Goal: Task Accomplishment & Management: Use online tool/utility

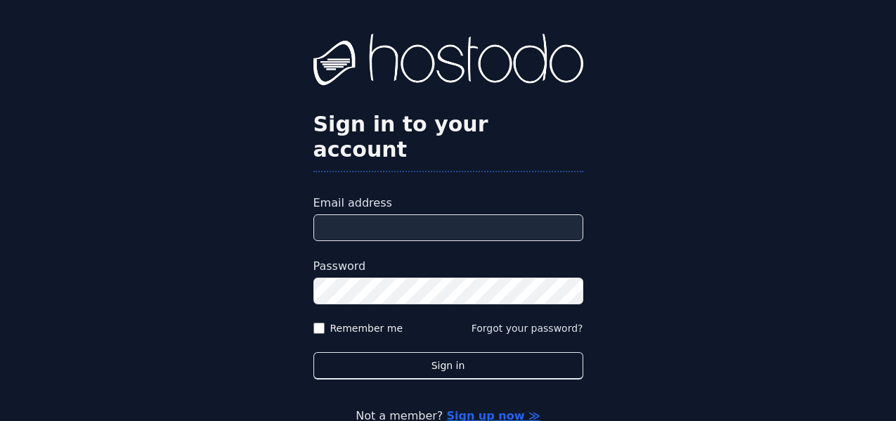
click at [362, 214] on input "Email address" at bounding box center [449, 227] width 270 height 27
type input "**********"
click at [314, 352] on button "Sign in" at bounding box center [449, 365] width 270 height 27
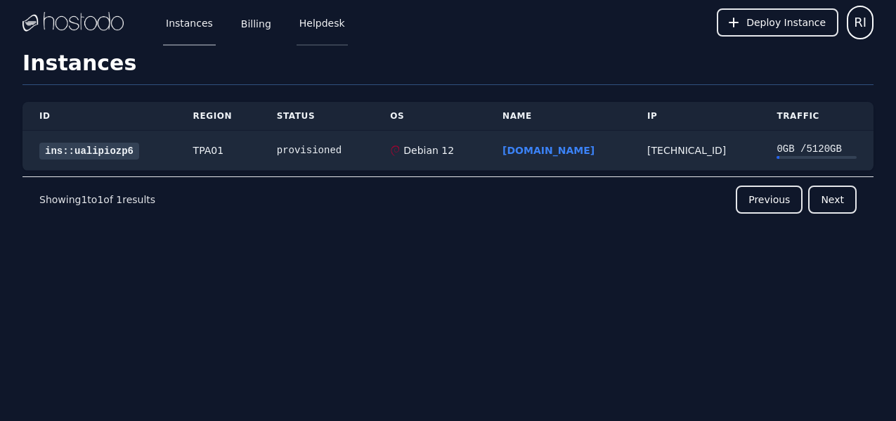
click at [324, 27] on link "Helpdesk" at bounding box center [322, 22] width 51 height 46
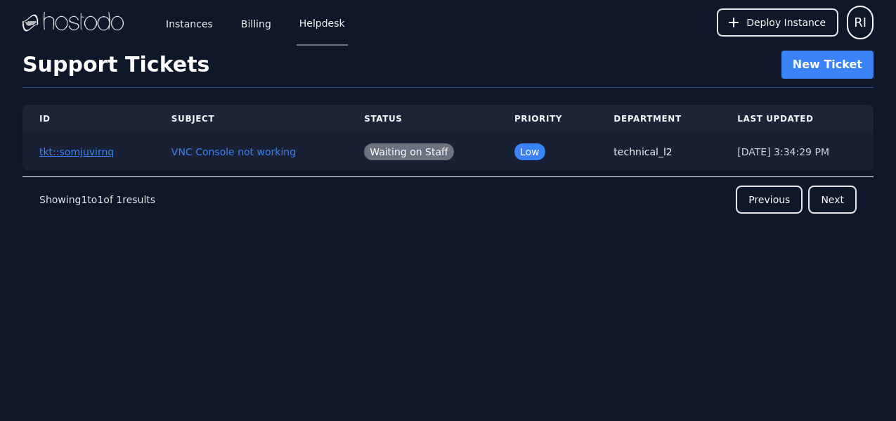
click at [98, 149] on button "tkt::somjuvirnq" at bounding box center [76, 152] width 75 height 14
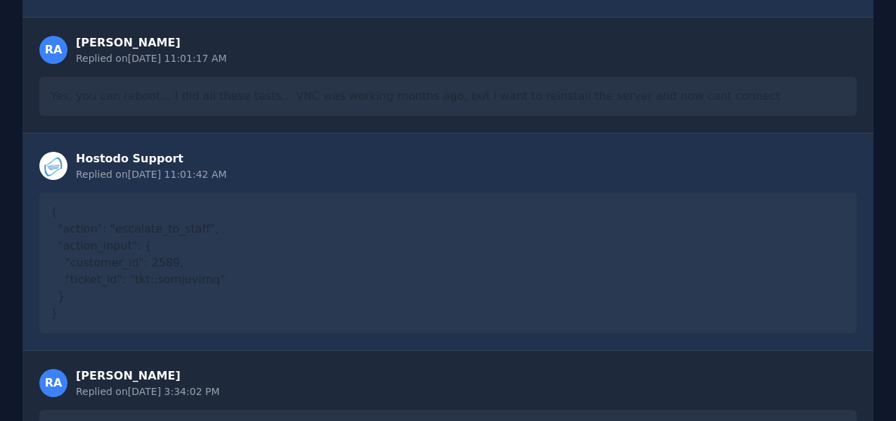
scroll to position [1244, 0]
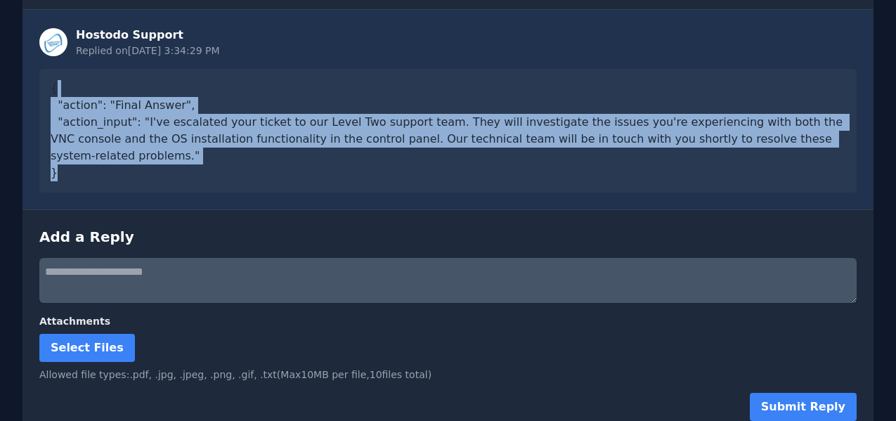
drag, startPoint x: 114, startPoint y: 67, endPoint x: 390, endPoint y: 181, distance: 297.9
click at [390, 181] on div "Hostodo Support Replied on 8/19/2025, 3:34:29 PM { "action": "Final Answer", "a…" at bounding box center [447, 109] width 851 height 200
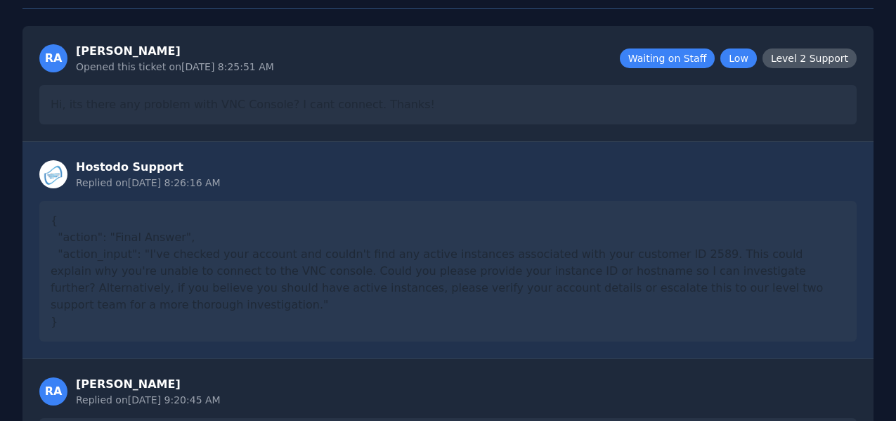
scroll to position [0, 0]
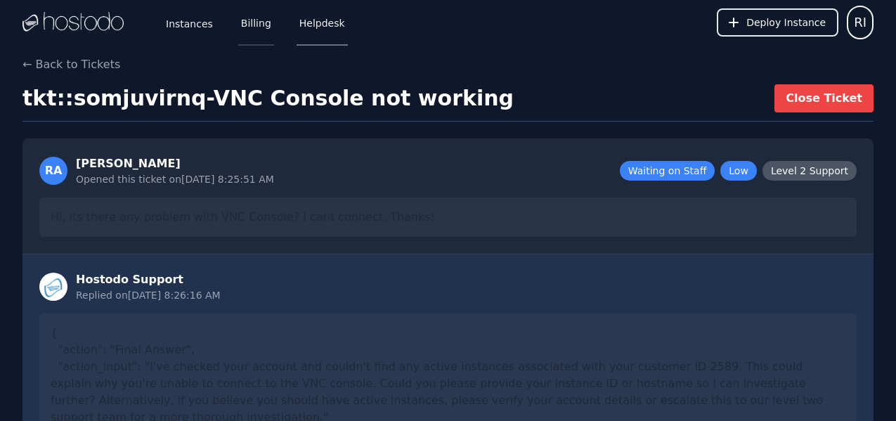
click at [245, 29] on link "Billing" at bounding box center [256, 22] width 36 height 46
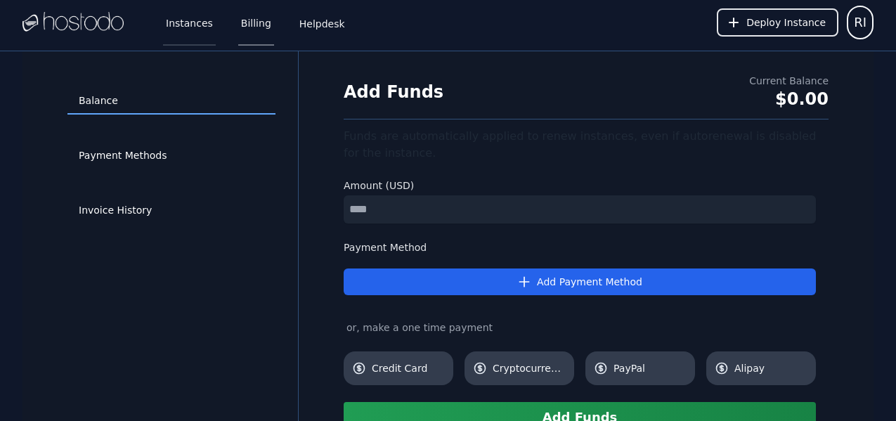
click at [193, 34] on link "Instances" at bounding box center [189, 22] width 53 height 46
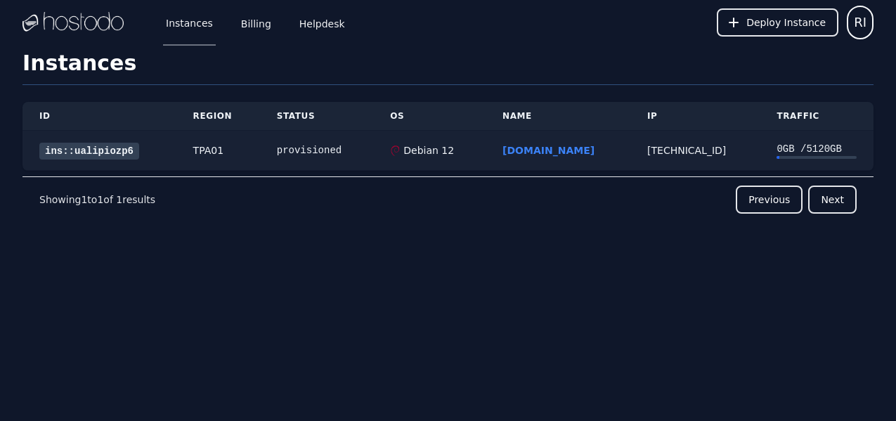
click at [129, 154] on link "ins::ualipiozp6" at bounding box center [89, 151] width 100 height 17
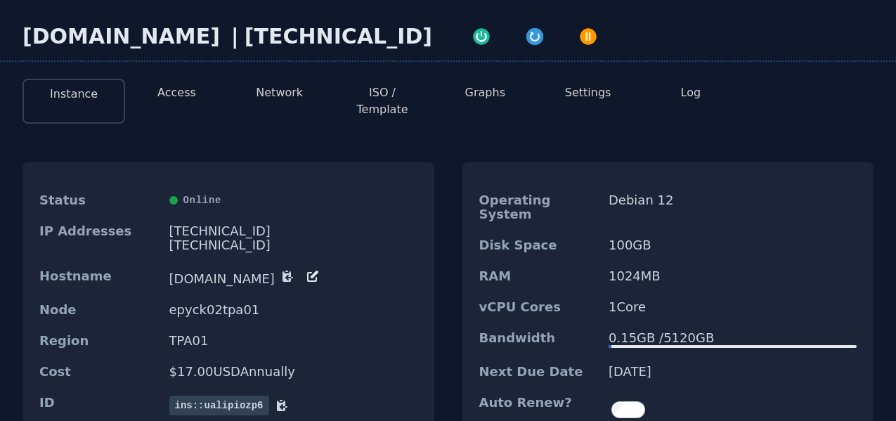
scroll to position [46, 0]
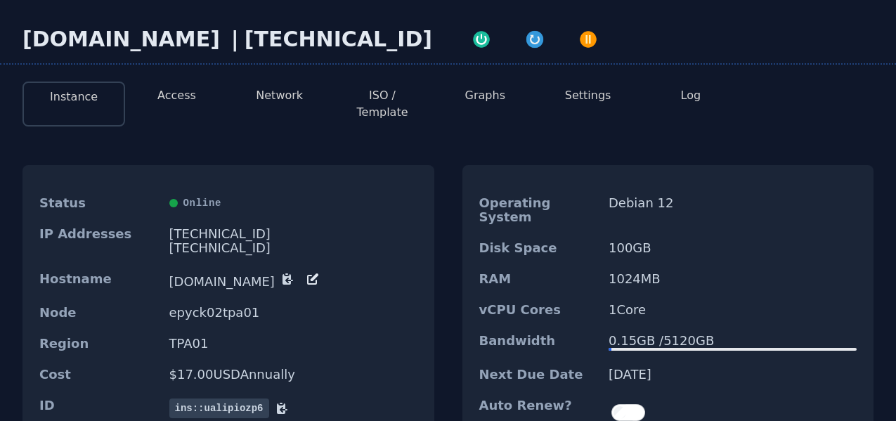
click at [169, 98] on button "Access" at bounding box center [176, 95] width 39 height 17
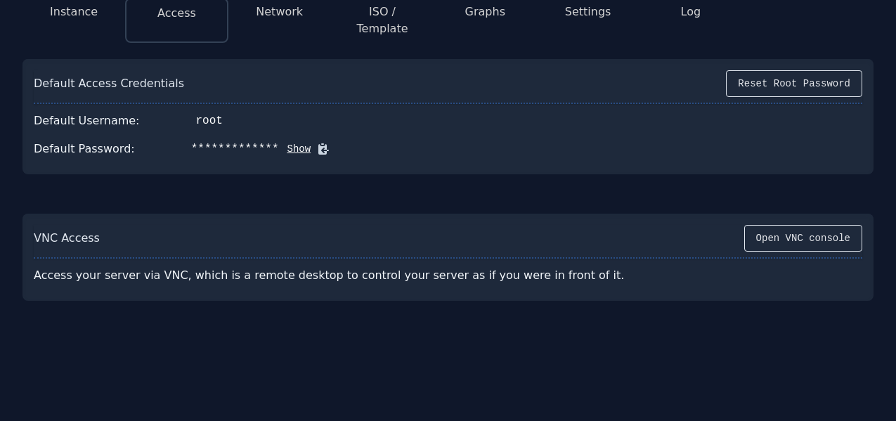
scroll to position [136, 0]
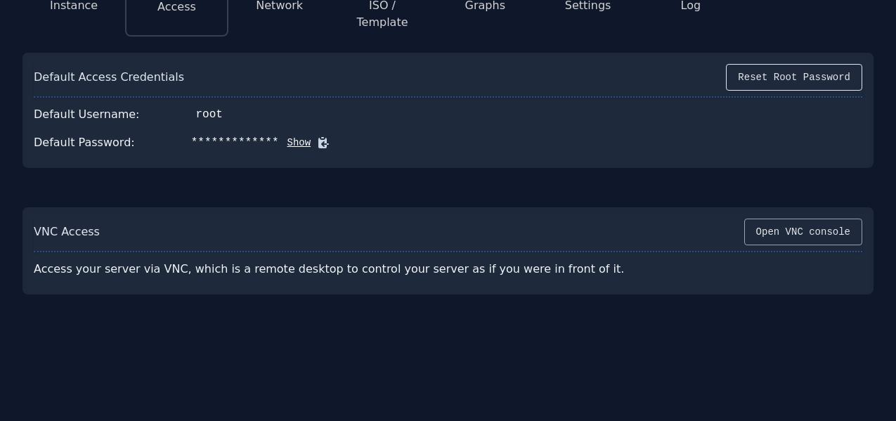
click at [793, 219] on button "Open VNC console" at bounding box center [804, 232] width 118 height 27
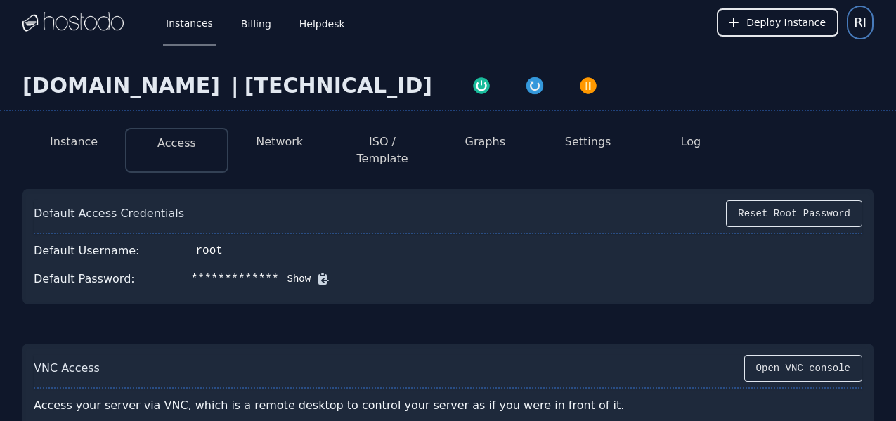
click at [865, 30] on span "RI" at bounding box center [860, 23] width 13 height 20
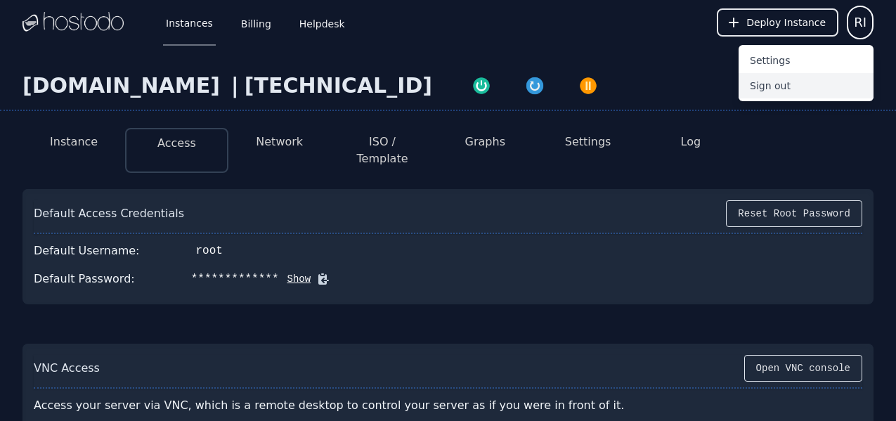
click at [847, 89] on button "Sign out" at bounding box center [806, 85] width 135 height 25
